Goal: Task Accomplishment & Management: Use online tool/utility

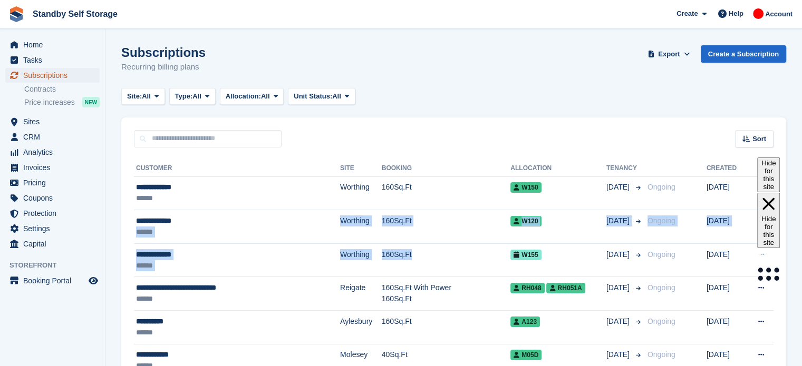
click at [65, 75] on span "Subscriptions" at bounding box center [54, 75] width 63 height 15
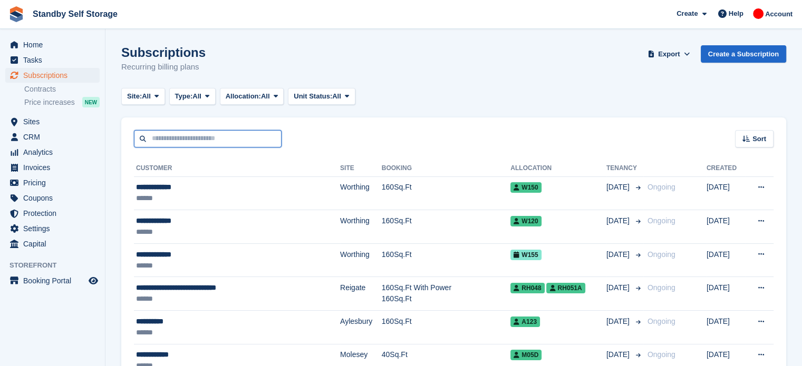
click at [177, 138] on input "text" at bounding box center [208, 138] width 148 height 17
click at [41, 139] on span "CRM" at bounding box center [54, 137] width 63 height 15
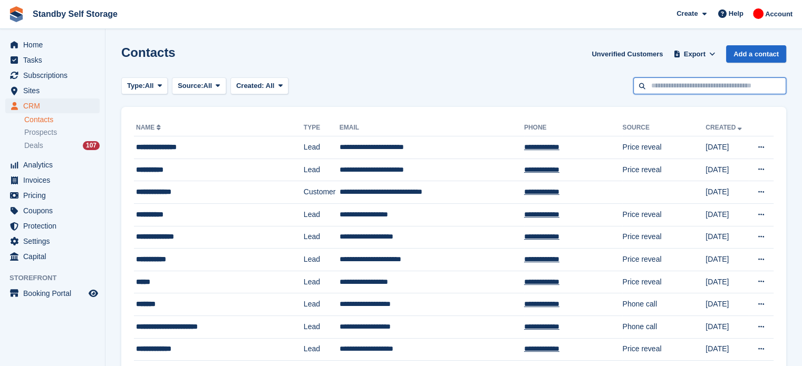
click at [657, 83] on input "text" at bounding box center [709, 85] width 153 height 17
type input "*******"
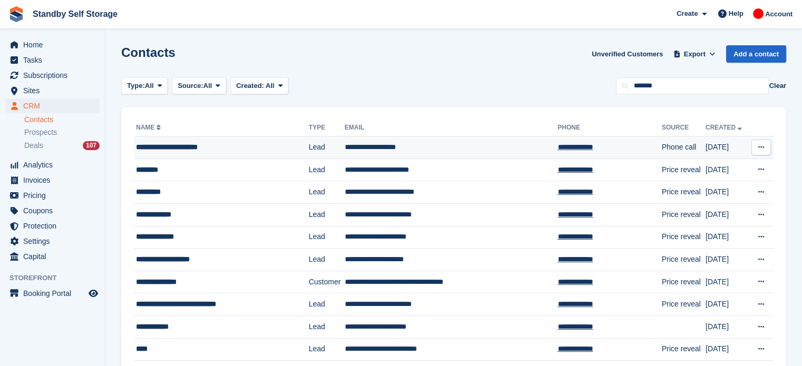
click at [413, 144] on td "**********" at bounding box center [450, 148] width 213 height 23
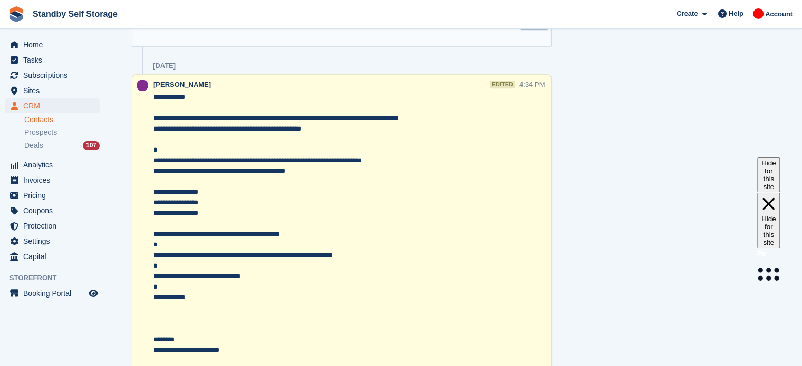
scroll to position [486, 0]
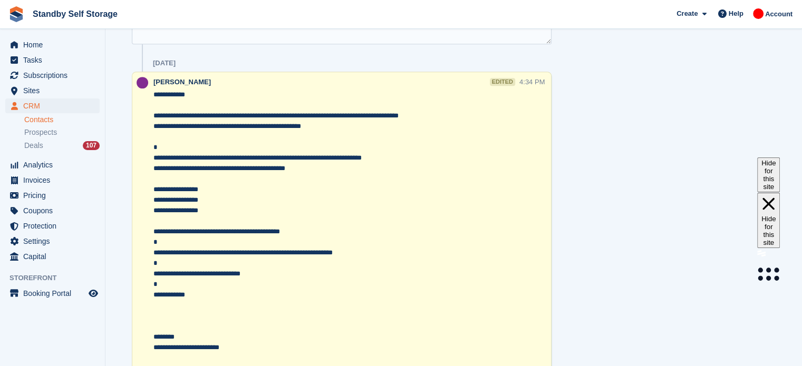
drag, startPoint x: 809, startPoint y: 71, endPoint x: 807, endPoint y: 248, distance: 177.1
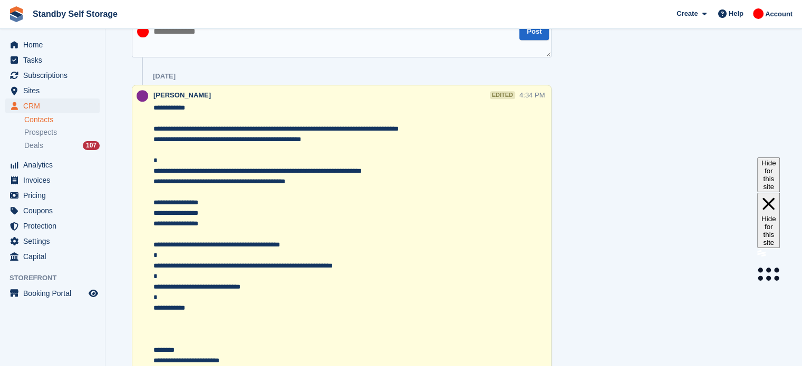
scroll to position [516, 0]
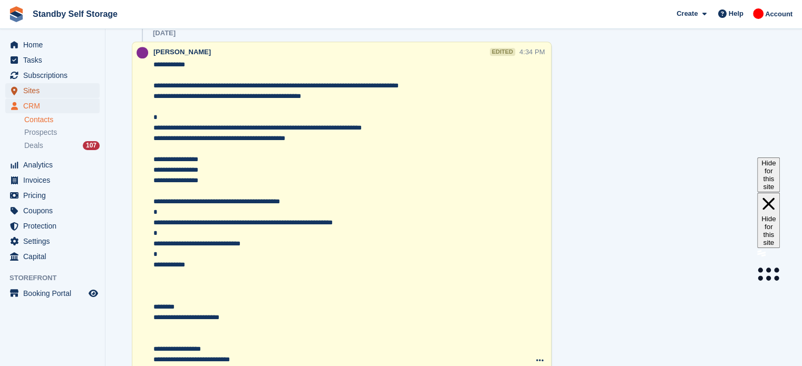
click at [39, 91] on span "Sites" at bounding box center [54, 90] width 63 height 15
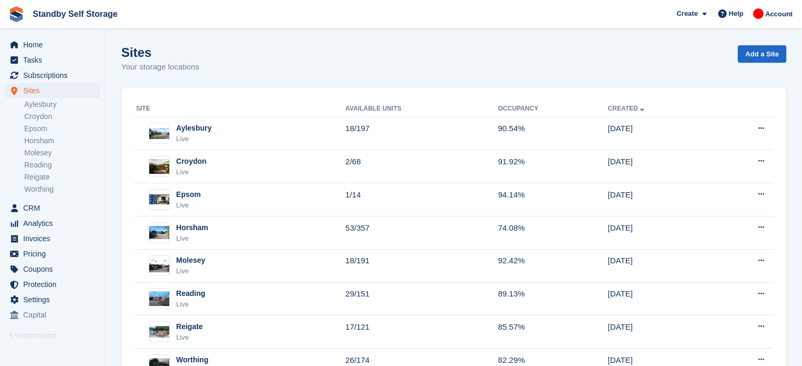
scroll to position [45, 0]
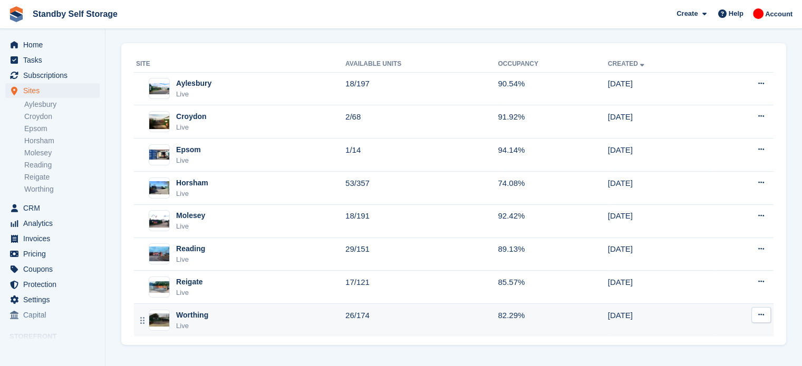
click at [295, 334] on td "Worthing Live" at bounding box center [239, 320] width 211 height 33
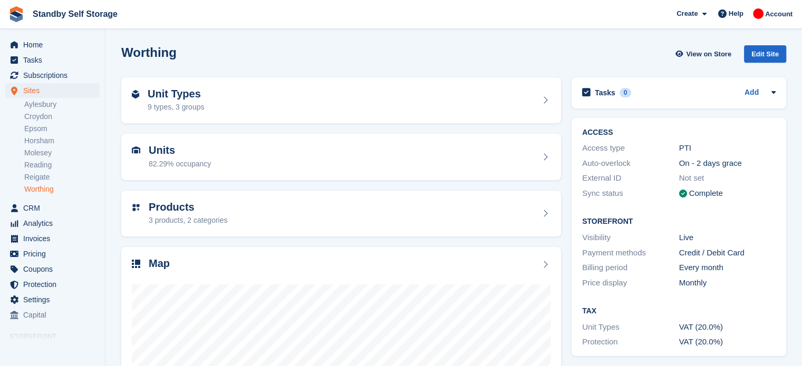
click at [801, 151] on html "Standby Self Storage Create Subscription Invoice Contact Deal Discount Page Hel…" at bounding box center [401, 183] width 802 height 366
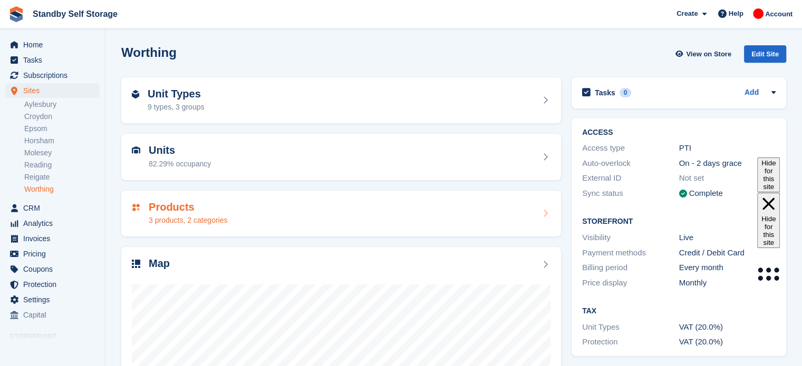
scroll to position [33, 0]
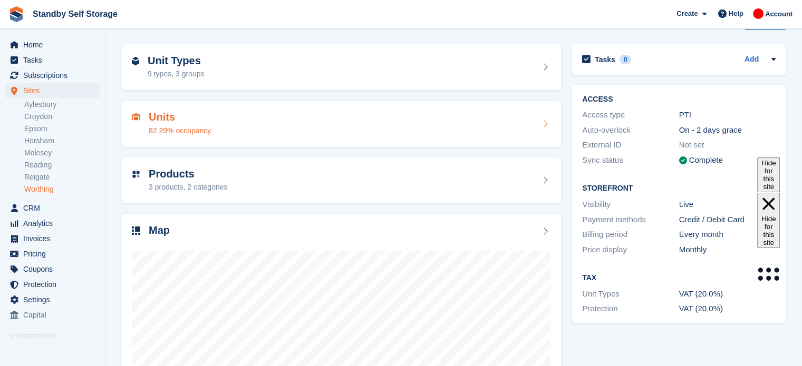
click at [365, 134] on div "Units 82.29% occupancy" at bounding box center [341, 123] width 419 height 25
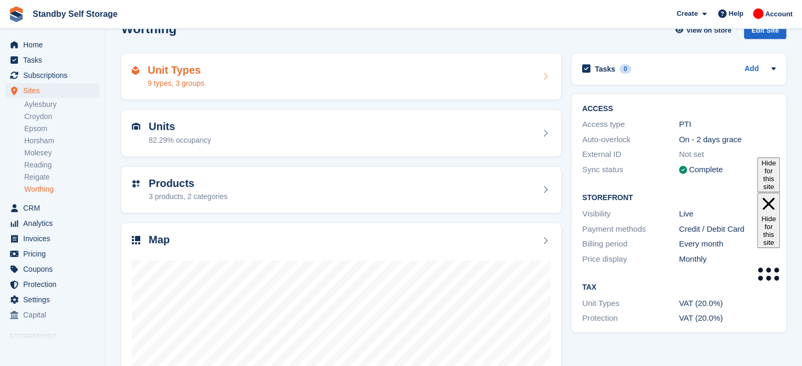
scroll to position [24, 0]
click at [361, 77] on div "Unit Types 9 types, 3 groups" at bounding box center [341, 76] width 419 height 25
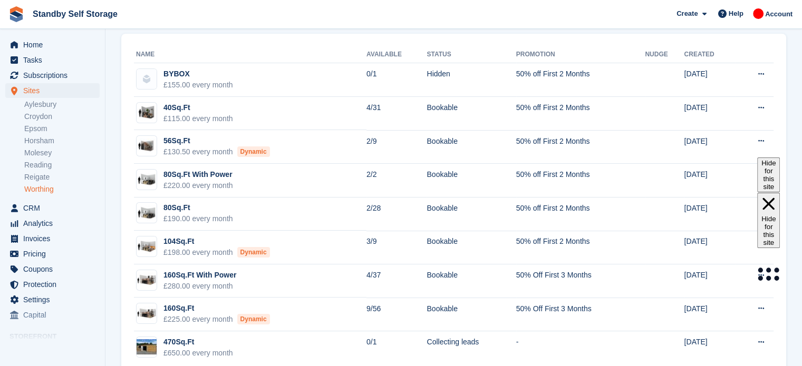
click at [801, 82] on html "Standby Self Storage Create Subscription Invoice Contact Deal Discount Page Hel…" at bounding box center [401, 139] width 802 height 366
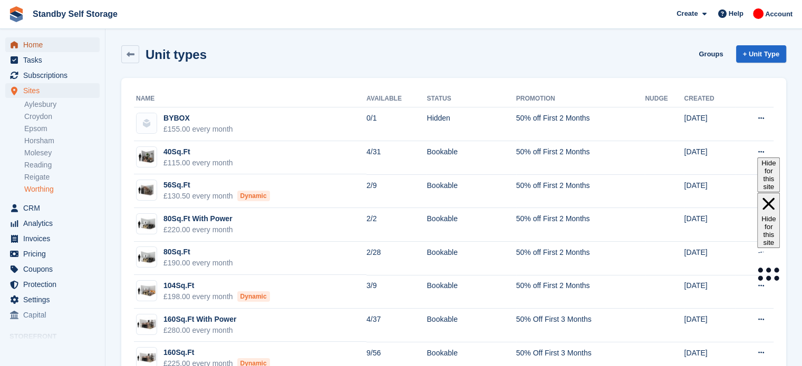
click at [63, 47] on span "Home" at bounding box center [54, 44] width 63 height 15
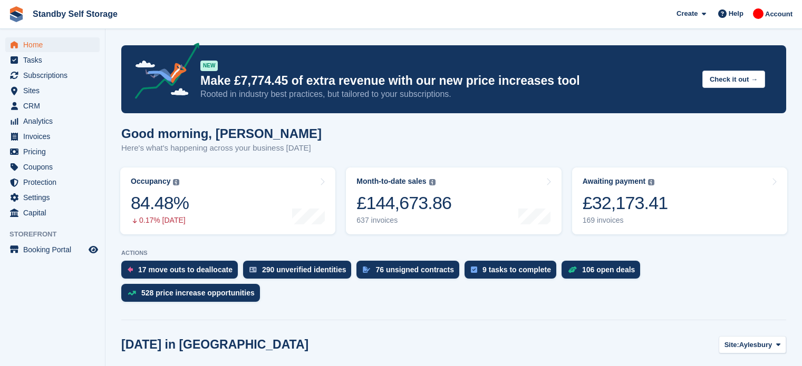
click at [43, 73] on span "Subscriptions" at bounding box center [54, 75] width 63 height 15
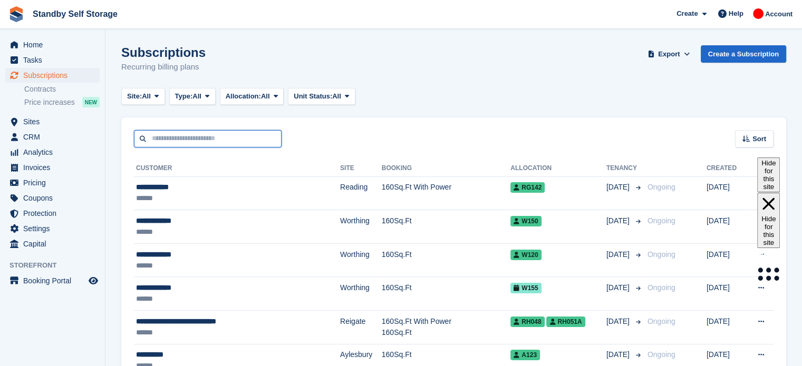
click at [198, 139] on input "text" at bounding box center [208, 138] width 148 height 17
click at [56, 118] on span "Sites" at bounding box center [54, 121] width 63 height 15
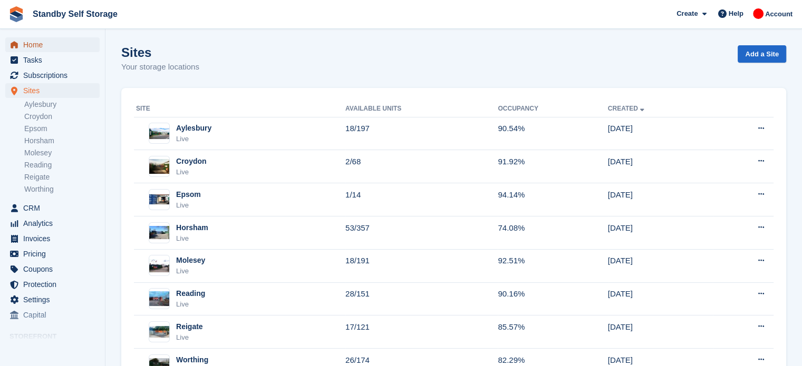
click at [42, 46] on span "Home" at bounding box center [54, 44] width 63 height 15
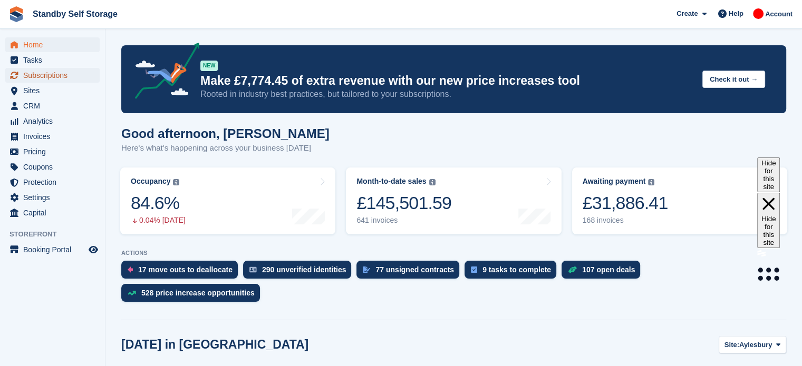
click at [38, 72] on span "Subscriptions" at bounding box center [54, 75] width 63 height 15
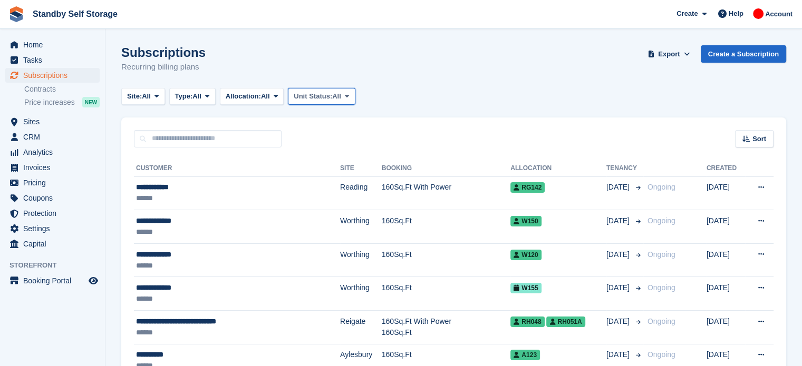
click at [332, 98] on span "Unit Status:" at bounding box center [313, 96] width 38 height 11
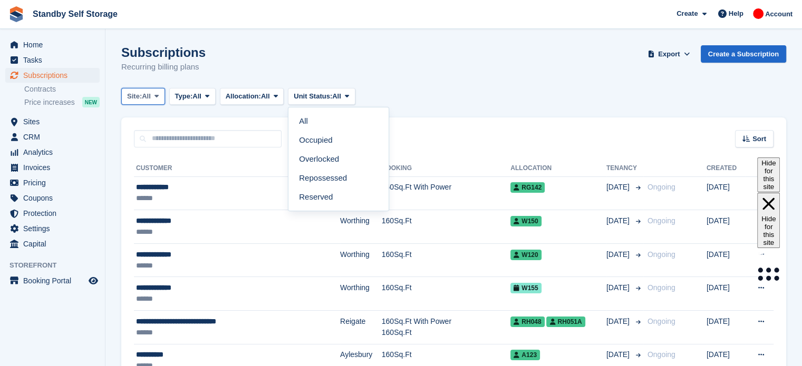
click at [155, 95] on span at bounding box center [156, 96] width 8 height 8
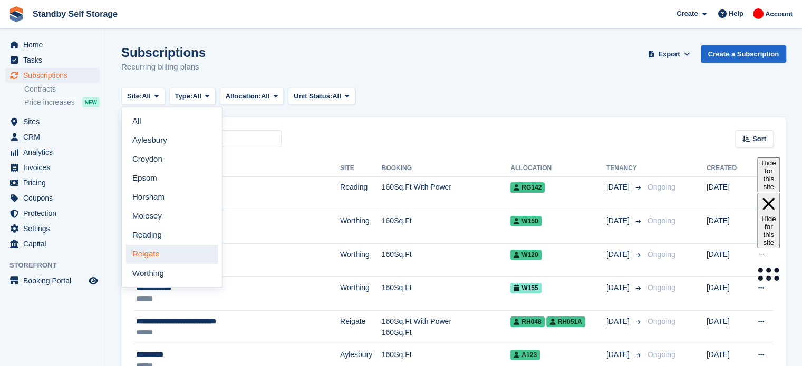
click at [162, 256] on link "Reigate" at bounding box center [172, 254] width 92 height 19
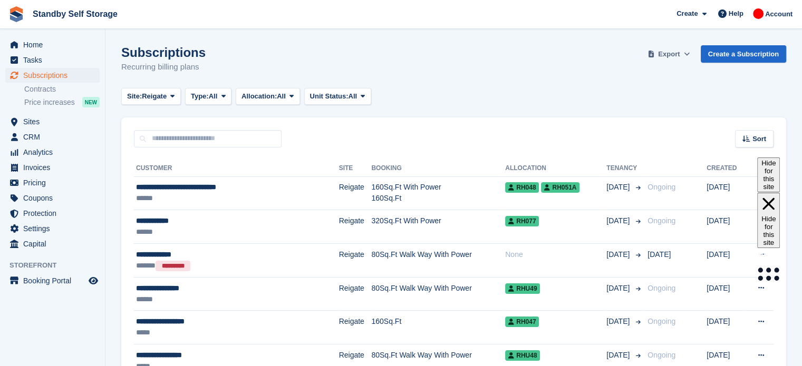
click at [685, 50] on button "Export" at bounding box center [669, 53] width 46 height 17
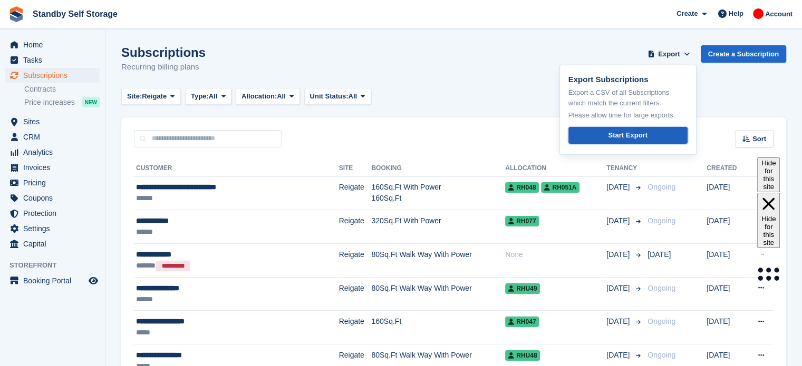
click at [639, 135] on div "Start Export" at bounding box center [627, 135] width 39 height 11
click at [269, 95] on span "Allocation:" at bounding box center [258, 96] width 35 height 11
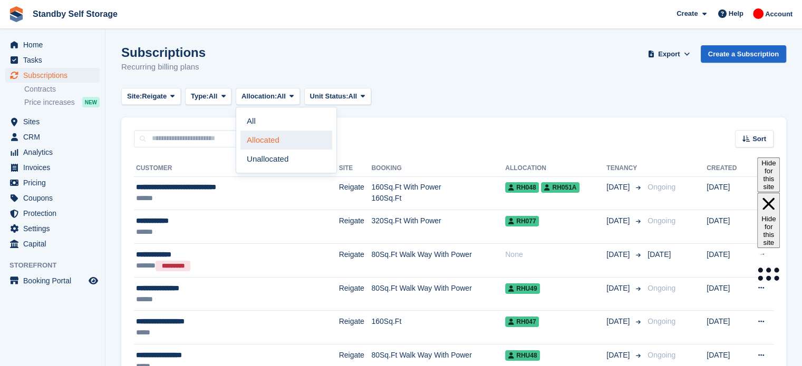
click at [271, 143] on link "Allocated" at bounding box center [286, 140] width 92 height 19
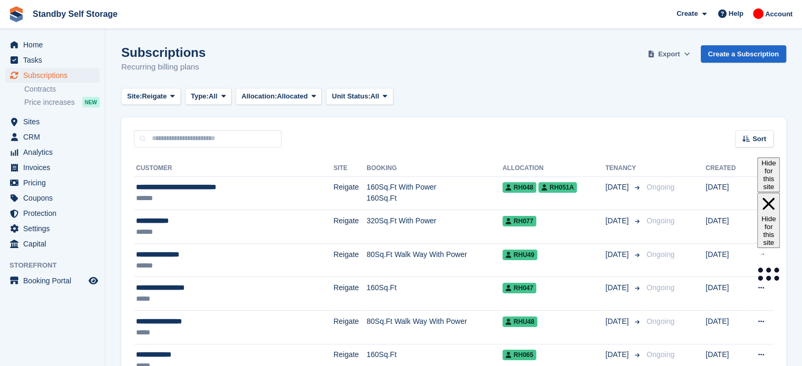
click at [677, 52] on span "Export" at bounding box center [669, 54] width 22 height 11
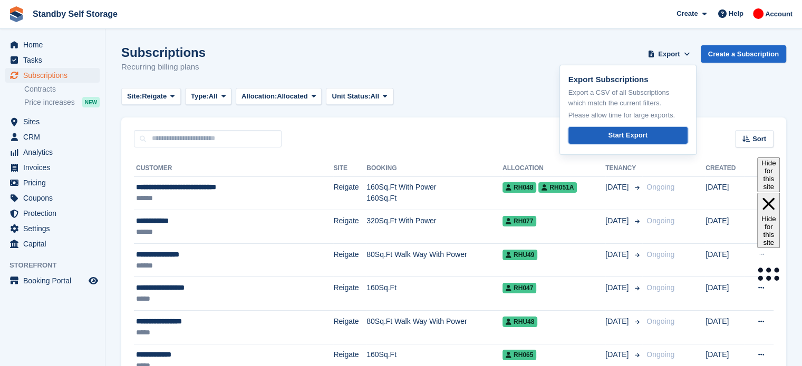
click at [627, 132] on div "Start Export" at bounding box center [627, 135] width 39 height 11
